Goal: Information Seeking & Learning: Learn about a topic

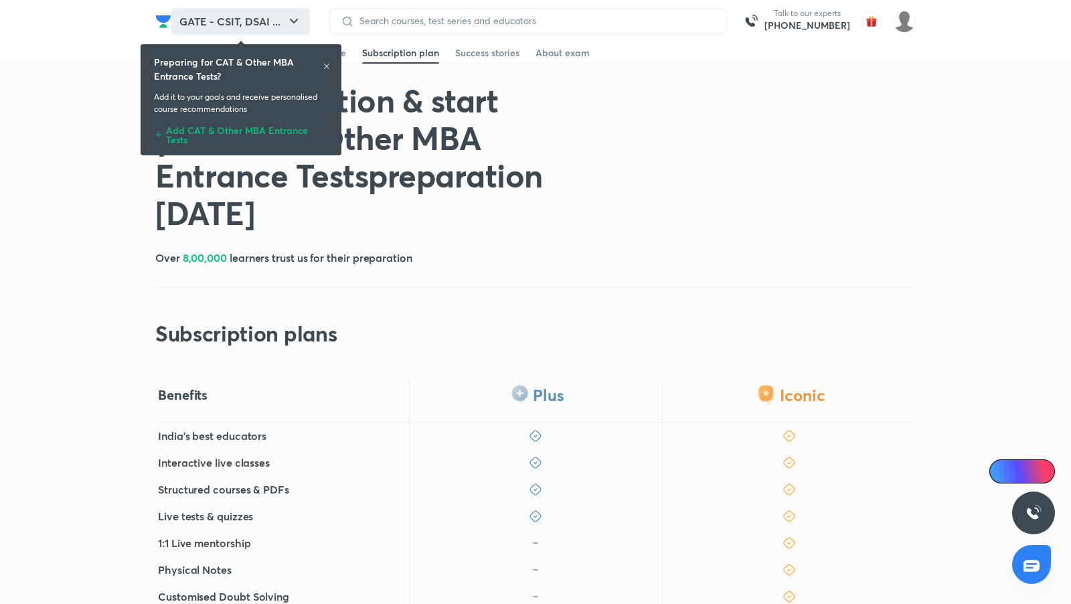
click at [292, 22] on icon "button" at bounding box center [294, 21] width 16 height 16
click at [325, 67] on icon at bounding box center [326, 66] width 5 height 5
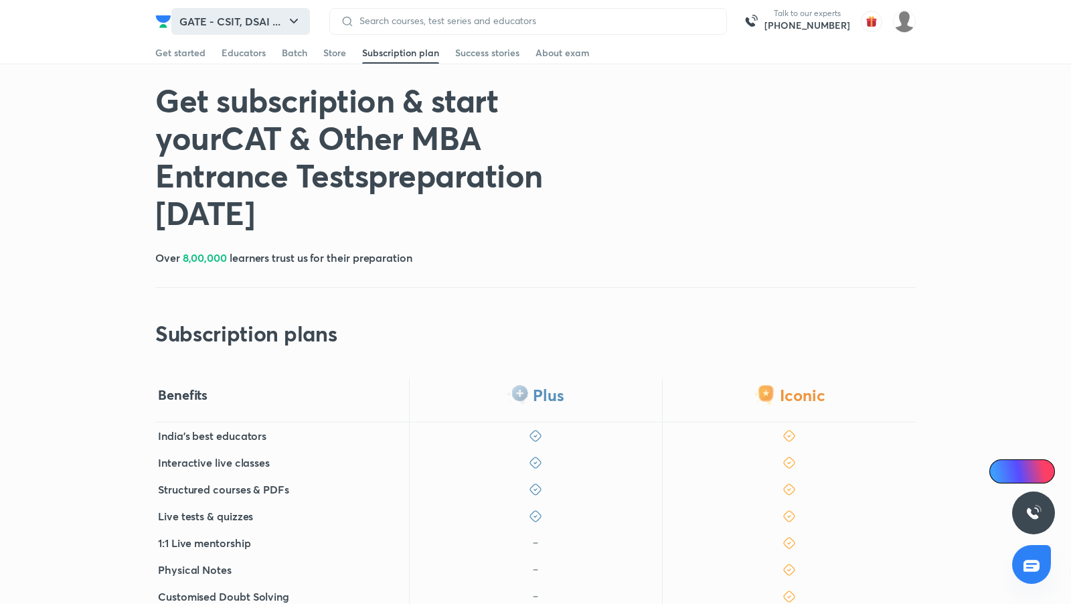
click at [276, 21] on button "GATE - CSIT, DSAI ..." at bounding box center [240, 21] width 139 height 27
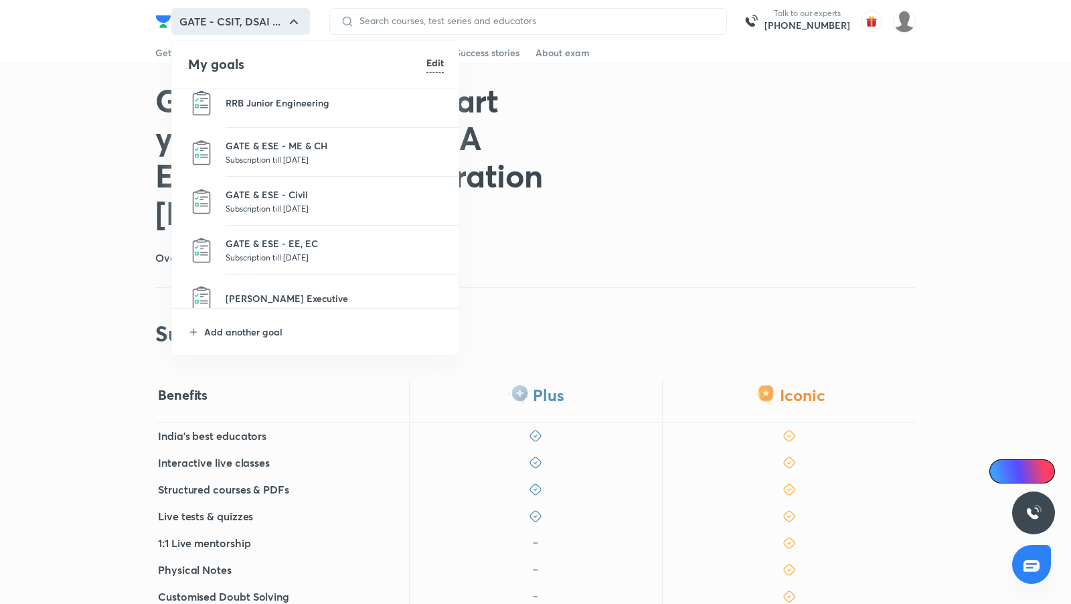
scroll to position [349, 0]
click at [305, 132] on li "GATE & ESE - ME & CH Subscription till [DATE]" at bounding box center [316, 155] width 288 height 49
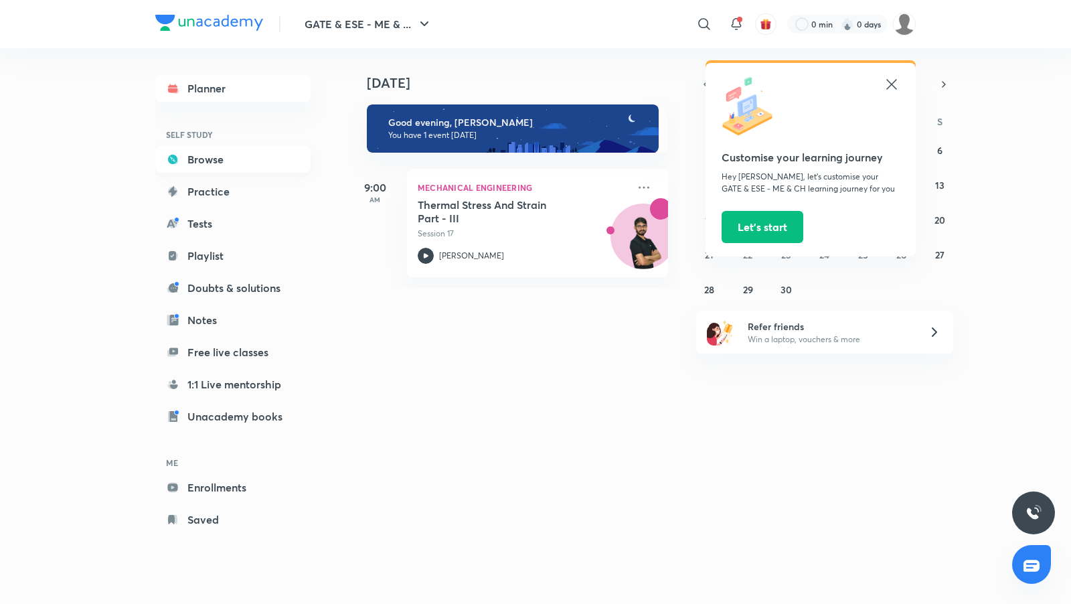
click at [218, 161] on link "Browse" at bounding box center [232, 159] width 155 height 27
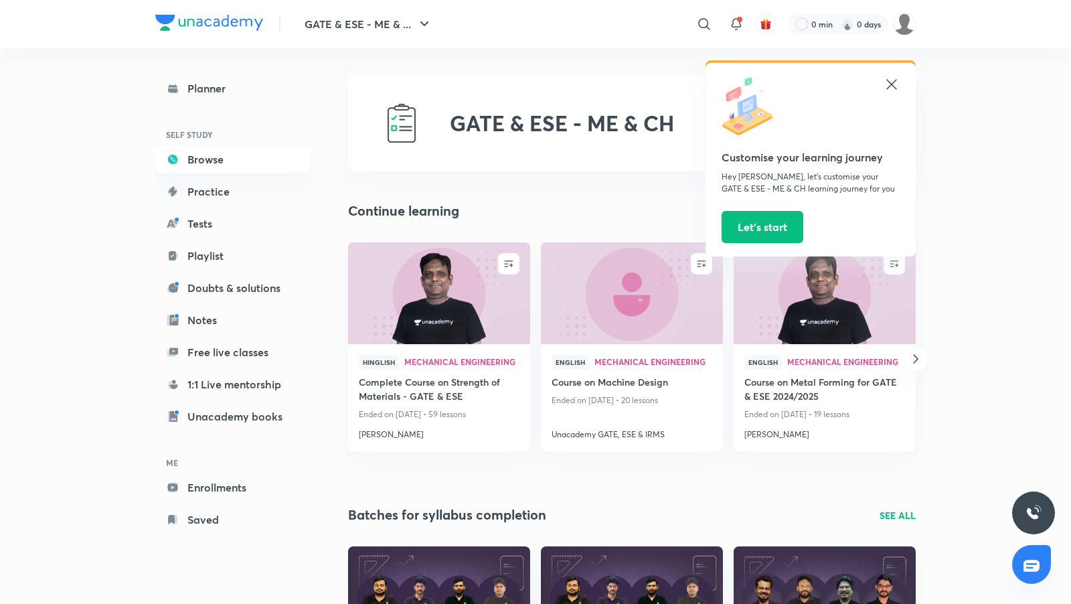
click at [889, 86] on icon at bounding box center [891, 84] width 10 height 10
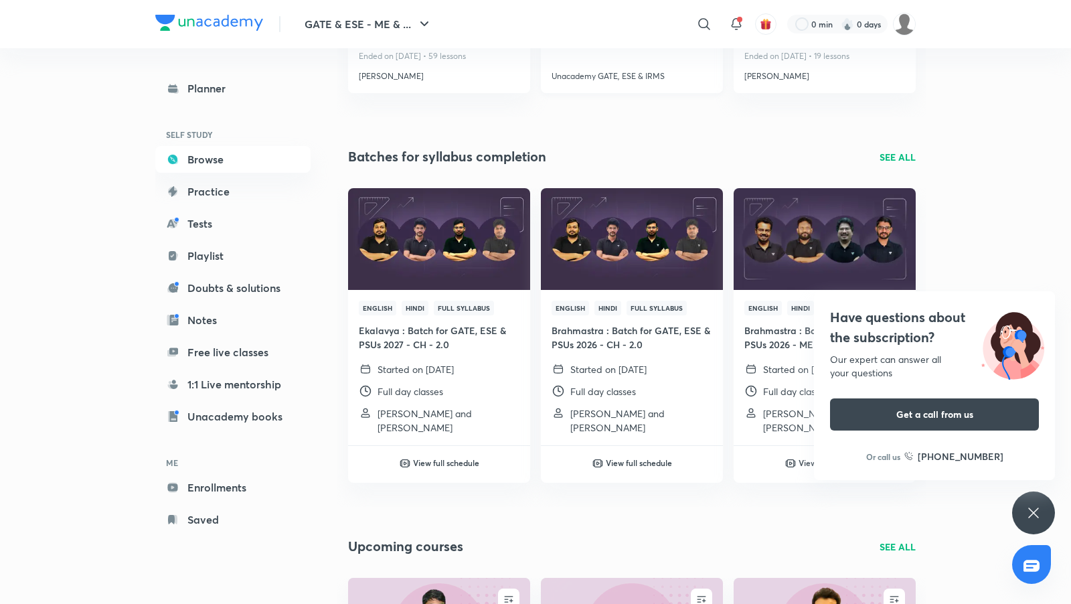
scroll to position [357, 0]
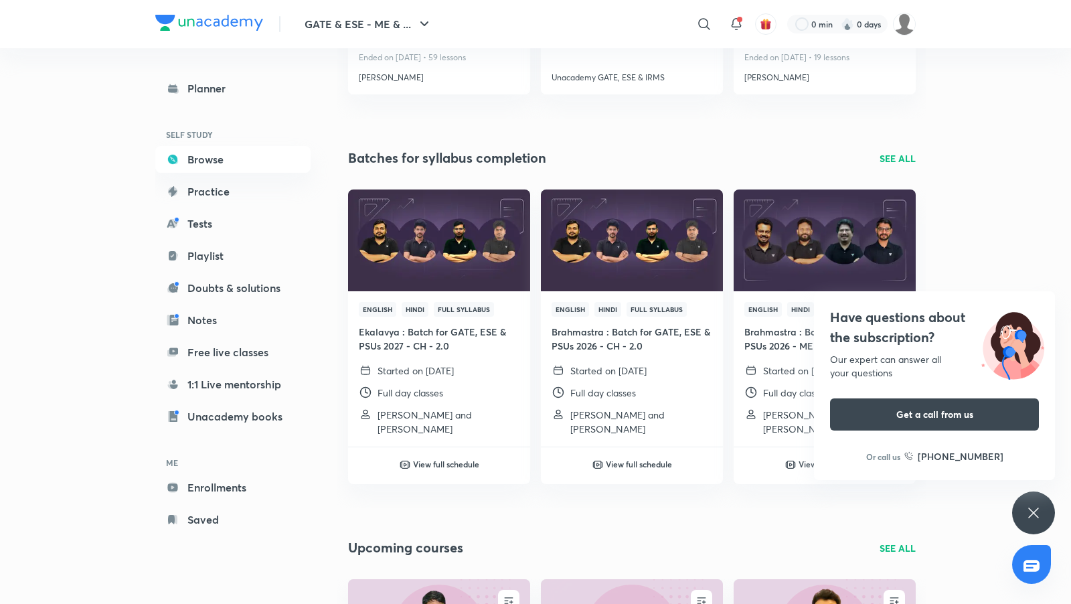
click at [895, 153] on p "SEE ALL" at bounding box center [897, 158] width 36 height 14
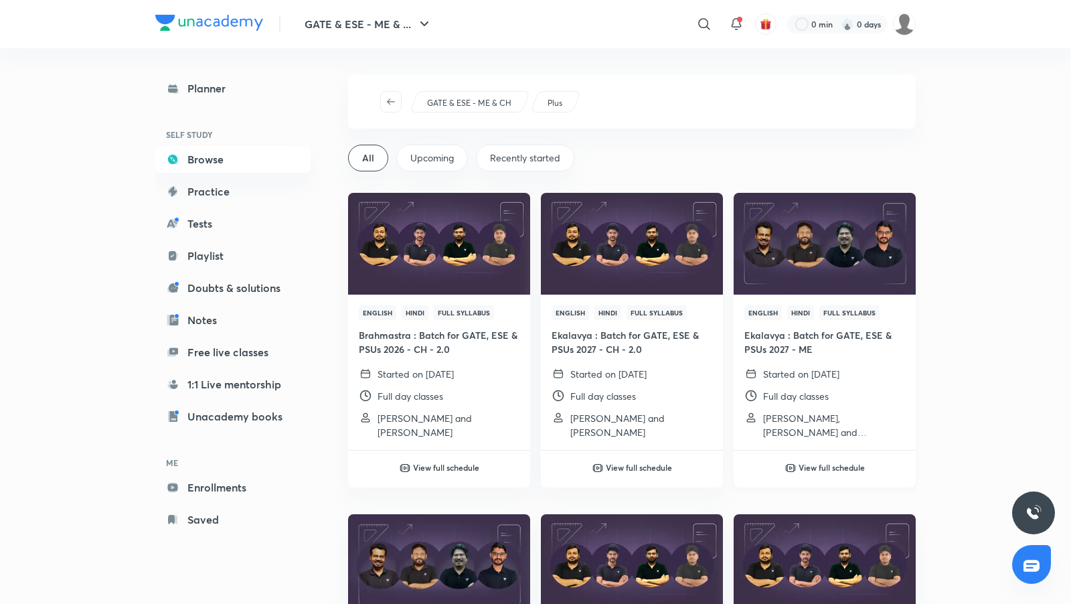
click at [829, 339] on h4 "Ekalavya : Batch for GATE, ESE & PSUs 2027 - ME" at bounding box center [824, 342] width 161 height 28
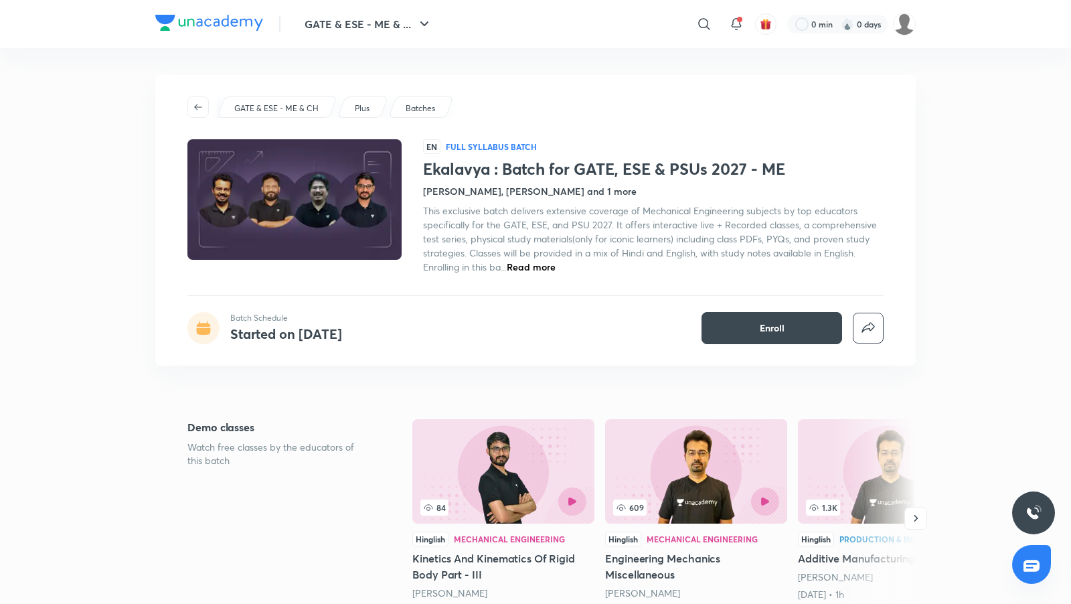
click at [647, 177] on h1 "Ekalavya : Batch for GATE, ESE & PSUs 2027 - ME" at bounding box center [653, 168] width 460 height 19
click at [546, 267] on span "Read more" at bounding box center [531, 266] width 49 height 13
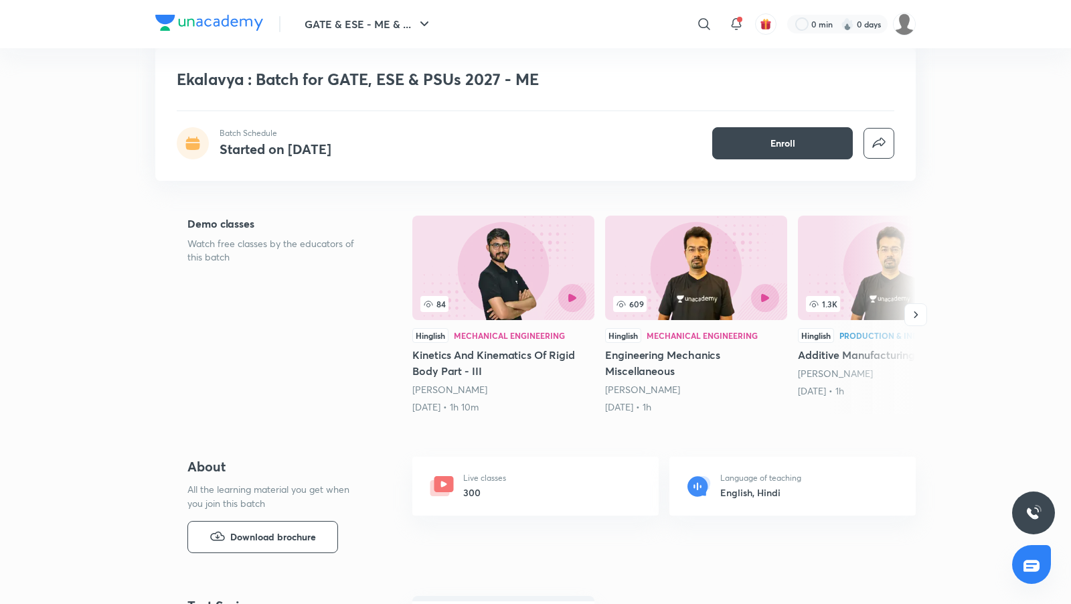
scroll to position [230, 0]
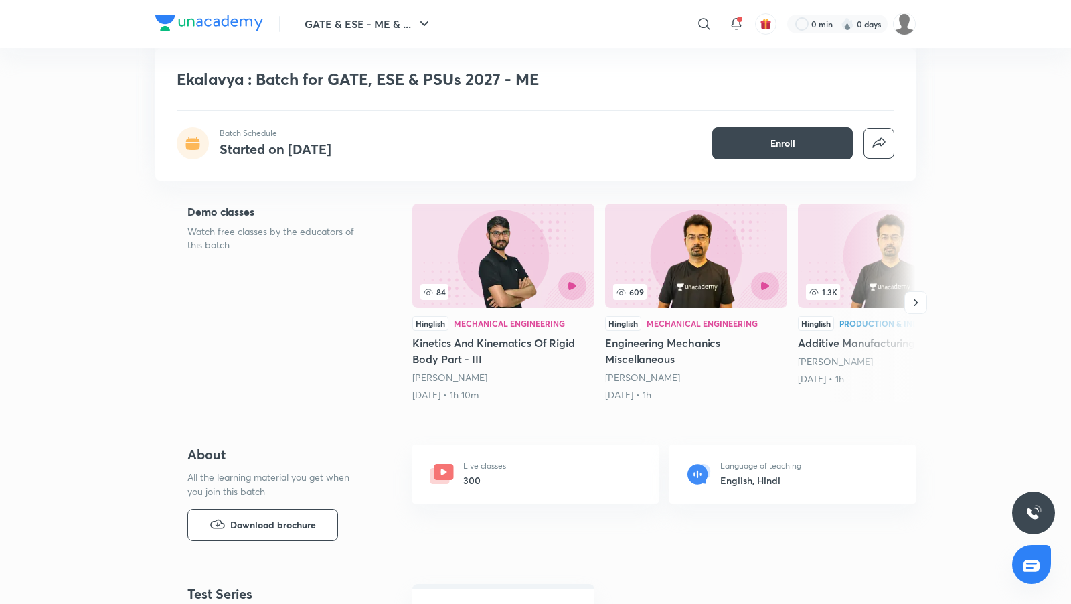
click at [680, 351] on h5 "Engineering Mechanics Miscellaneous" at bounding box center [696, 351] width 182 height 32
